Goal: Information Seeking & Learning: Learn about a topic

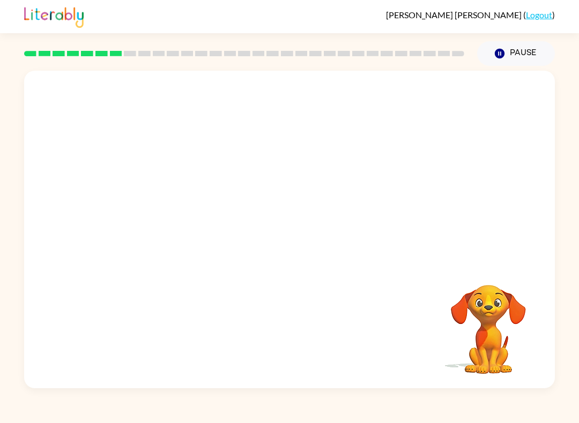
click at [483, 330] on video "Your browser must support playing .mp4 files to use Literably. Please try using…" at bounding box center [488, 322] width 107 height 107
click at [477, 312] on video "Your browser must support playing .mp4 files to use Literably. Please try using…" at bounding box center [488, 322] width 107 height 107
click at [508, 55] on button "Pause Pause" at bounding box center [516, 53] width 78 height 25
click at [457, 187] on div at bounding box center [289, 167] width 531 height 192
click at [128, 62] on div at bounding box center [244, 54] width 453 height 38
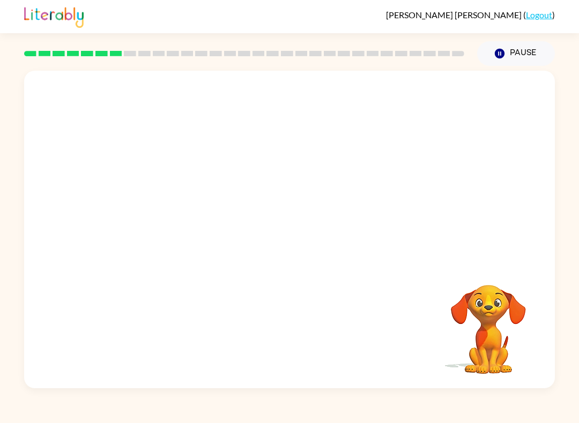
click at [128, 62] on div at bounding box center [244, 54] width 453 height 38
click at [472, 324] on video "Your browser must support playing .mp4 files to use Literably. Please try using…" at bounding box center [488, 322] width 107 height 107
click at [497, 338] on video "Your browser must support playing .mp4 files to use Literably. Please try using…" at bounding box center [488, 322] width 107 height 107
click at [272, 207] on div at bounding box center [289, 167] width 531 height 192
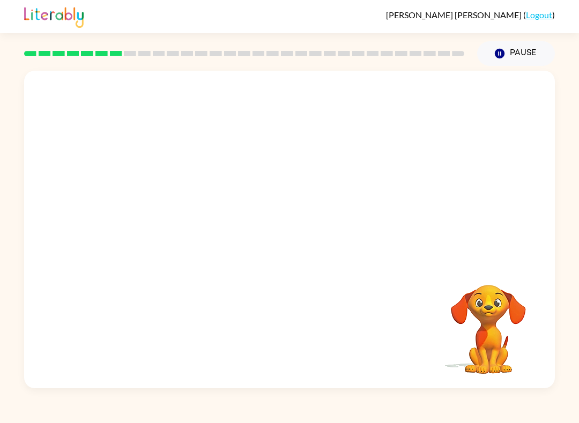
click at [516, 50] on button "Pause Pause" at bounding box center [516, 53] width 78 height 25
click at [496, 55] on icon "button" at bounding box center [500, 54] width 10 height 10
click at [532, 42] on button "Pause Pause" at bounding box center [516, 53] width 78 height 25
click at [532, 41] on div "Pause Pause" at bounding box center [516, 54] width 91 height 38
click at [367, 189] on div at bounding box center [289, 167] width 531 height 192
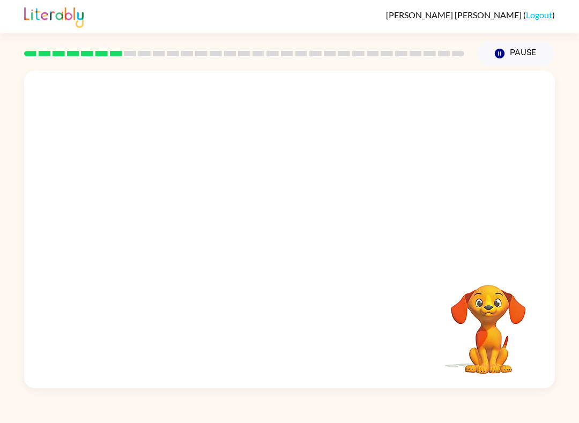
click at [187, 179] on div at bounding box center [289, 167] width 531 height 192
click at [414, 150] on div at bounding box center [289, 167] width 531 height 192
click at [481, 302] on video "Your browser must support playing .mp4 files to use Literably. Please try using…" at bounding box center [488, 322] width 107 height 107
click at [517, 56] on button "Pause Pause" at bounding box center [516, 53] width 78 height 25
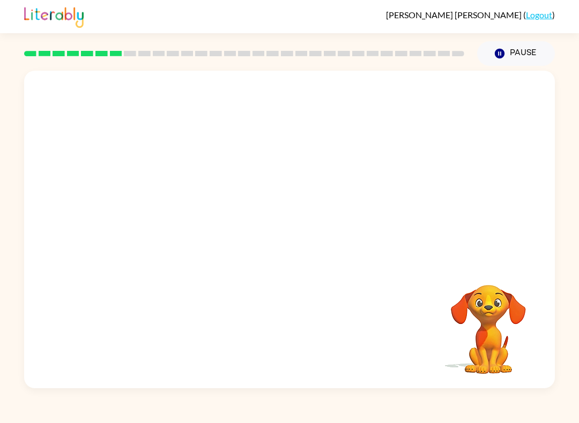
click at [266, 242] on div at bounding box center [289, 167] width 531 height 192
click at [361, 117] on div at bounding box center [289, 167] width 531 height 192
click at [550, 12] on link "Logout" at bounding box center [539, 15] width 26 height 10
click at [532, 17] on link "Logout" at bounding box center [539, 15] width 26 height 10
click at [292, 232] on div at bounding box center [289, 234] width 69 height 39
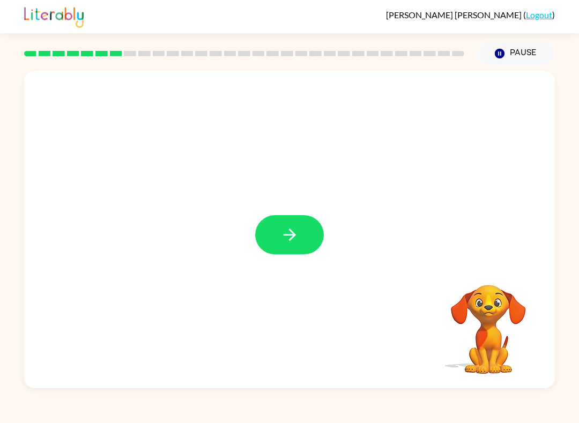
click at [282, 233] on icon "button" at bounding box center [289, 235] width 19 height 19
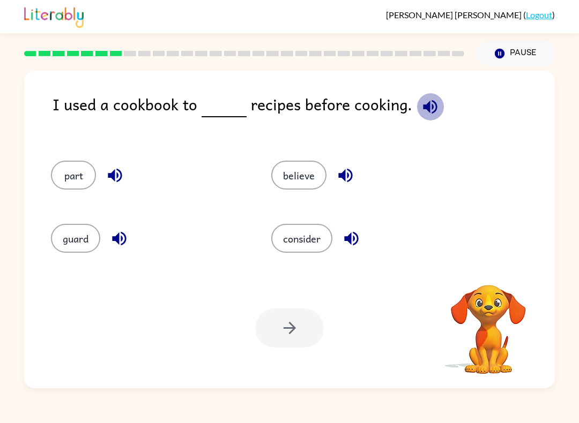
click at [430, 101] on icon "button" at bounding box center [430, 107] width 19 height 19
click at [319, 242] on button "consider" at bounding box center [301, 238] width 61 height 29
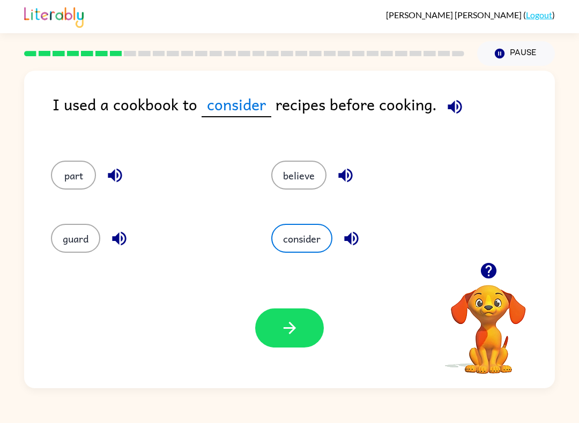
click at [450, 96] on button "button" at bounding box center [454, 106] width 27 height 27
click at [280, 318] on button "button" at bounding box center [289, 328] width 69 height 39
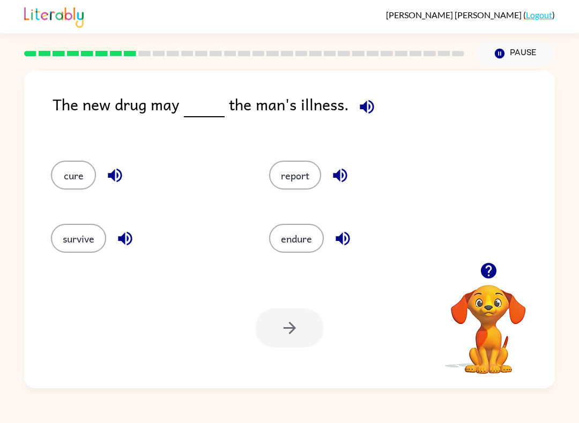
click at [69, 180] on button "cure" at bounding box center [73, 175] width 45 height 29
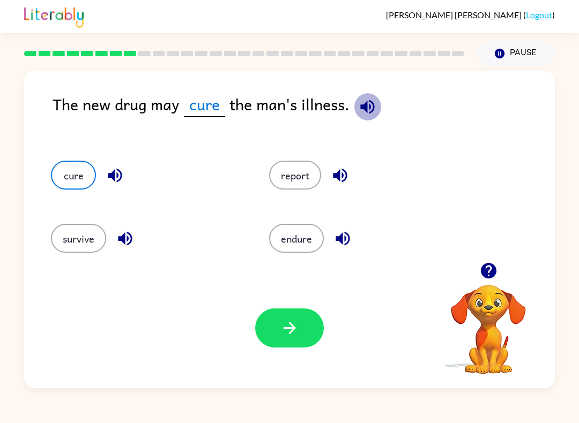
click at [367, 96] on button "button" at bounding box center [367, 106] width 27 height 27
click at [291, 321] on icon "button" at bounding box center [289, 328] width 19 height 19
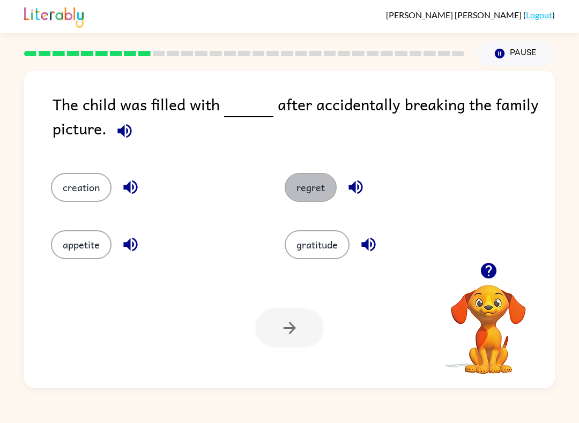
click at [316, 195] on button "regret" at bounding box center [311, 187] width 52 height 29
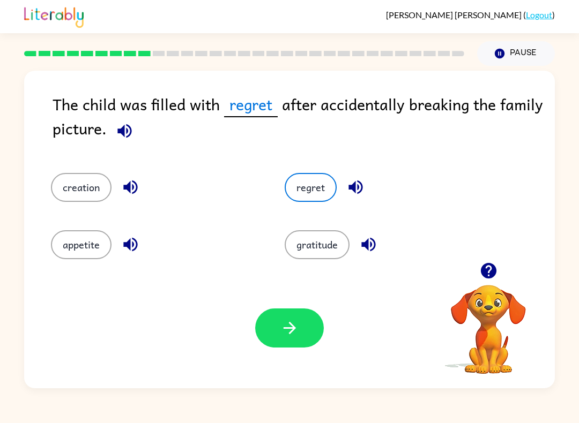
click at [133, 136] on icon "button" at bounding box center [124, 131] width 19 height 19
click at [362, 191] on icon "button" at bounding box center [355, 188] width 14 height 14
click at [277, 327] on button "button" at bounding box center [289, 328] width 69 height 39
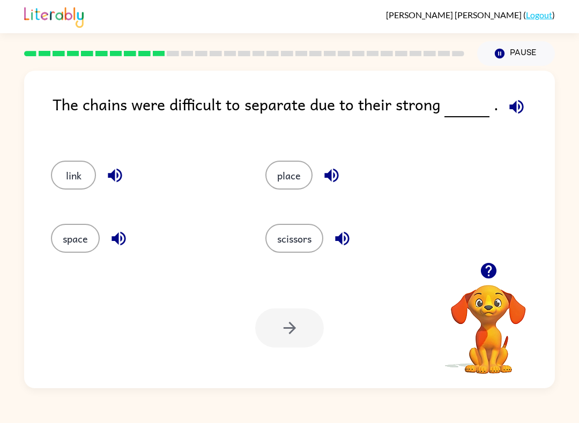
click at [265, 337] on div at bounding box center [289, 328] width 69 height 39
click at [294, 240] on button "scissors" at bounding box center [294, 238] width 58 height 29
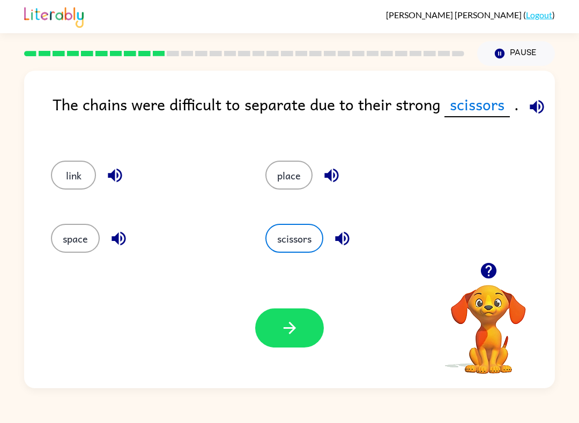
click at [271, 326] on button "button" at bounding box center [289, 328] width 69 height 39
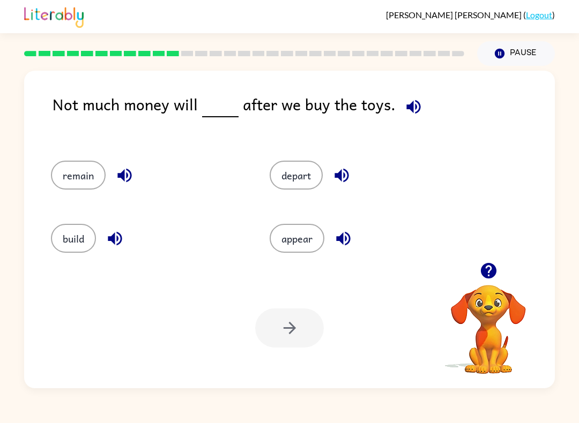
click at [80, 183] on button "remain" at bounding box center [78, 175] width 55 height 29
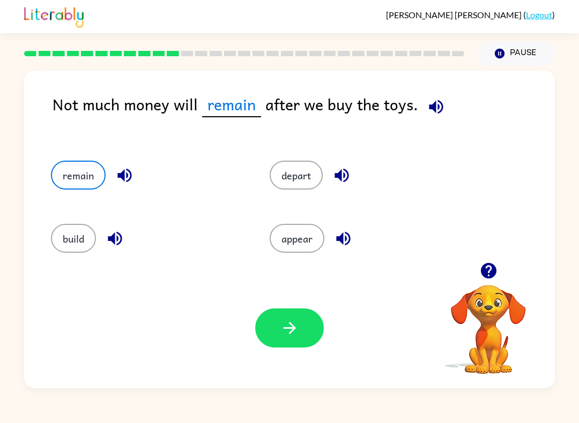
click at [286, 335] on icon "button" at bounding box center [289, 328] width 19 height 19
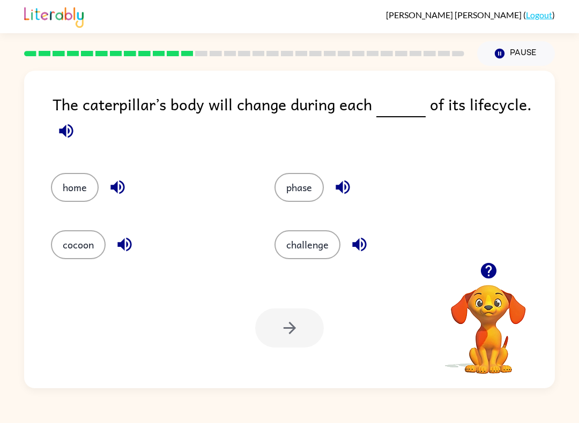
click at [75, 244] on button "cocoon" at bounding box center [78, 244] width 55 height 29
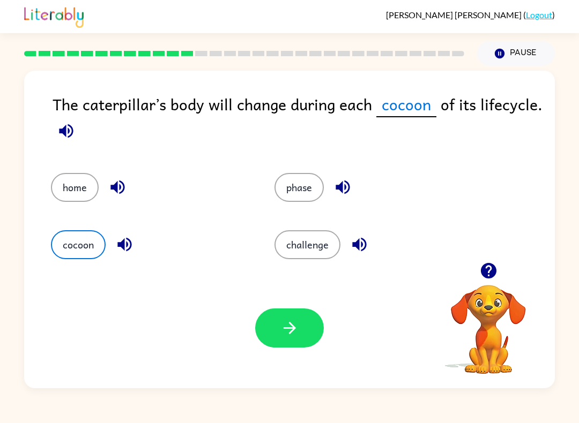
click at [287, 346] on button "button" at bounding box center [289, 328] width 69 height 39
click at [468, 309] on video "Your browser must support playing .mp4 files to use Literably. Please try using…" at bounding box center [488, 322] width 107 height 107
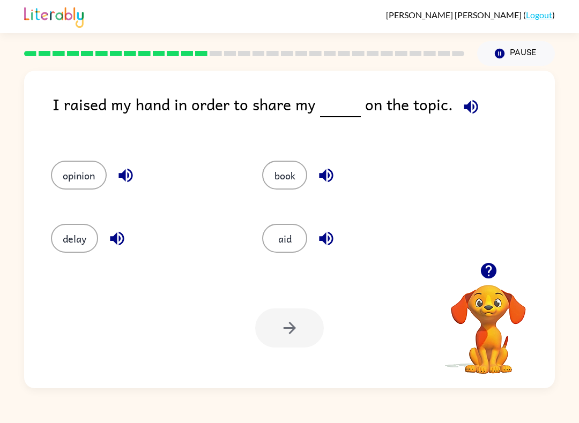
click at [83, 190] on button "opinion" at bounding box center [79, 175] width 56 height 29
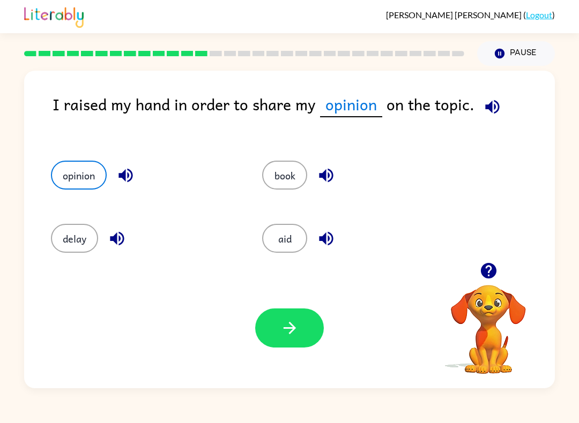
click at [277, 339] on button "button" at bounding box center [289, 328] width 69 height 39
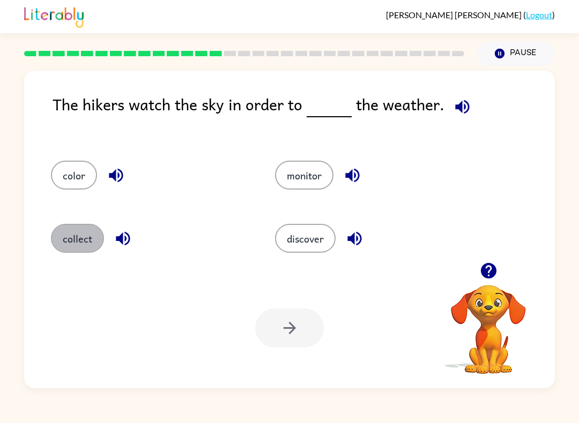
click at [73, 240] on button "collect" at bounding box center [77, 238] width 53 height 29
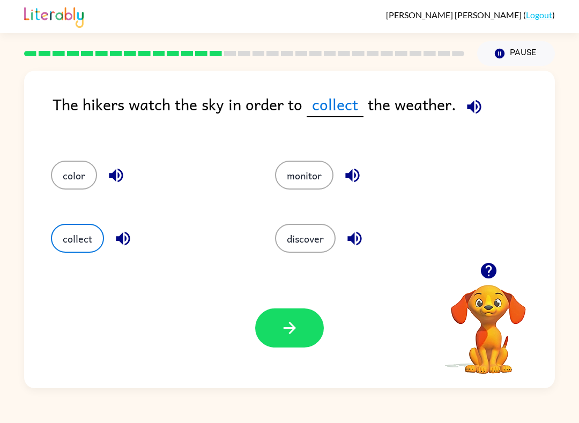
click at [306, 180] on button "monitor" at bounding box center [304, 175] width 58 height 29
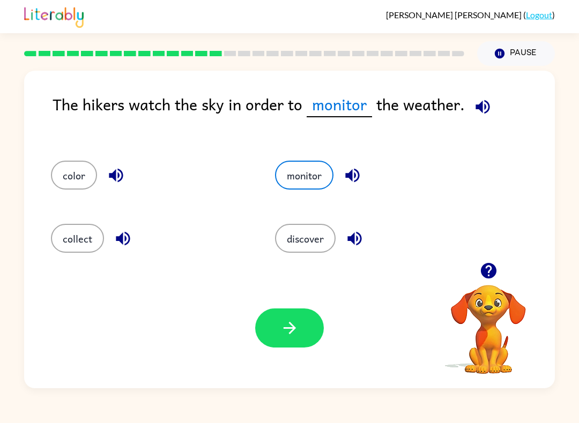
click at [280, 342] on button "button" at bounding box center [289, 328] width 69 height 39
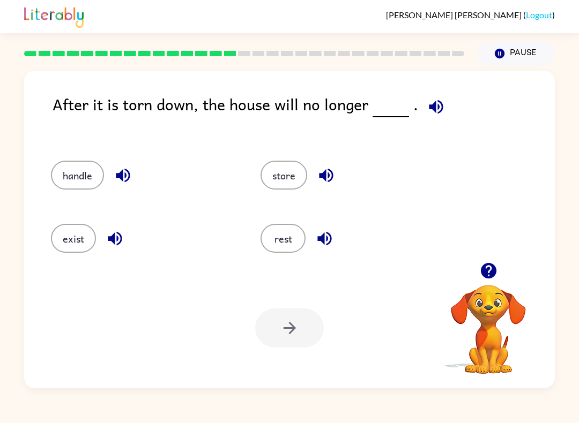
click at [87, 176] on button "handle" at bounding box center [77, 175] width 53 height 29
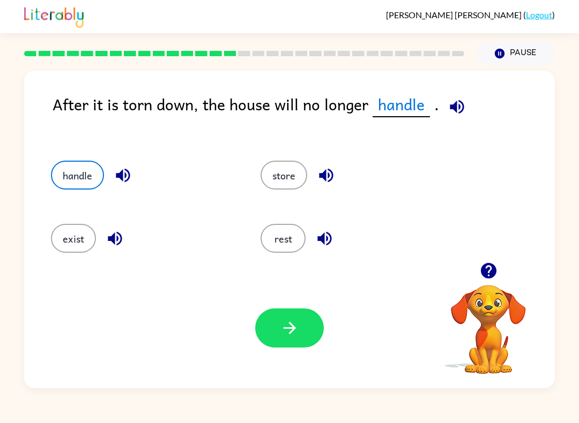
click at [283, 319] on button "button" at bounding box center [289, 328] width 69 height 39
